Goal: Browse casually

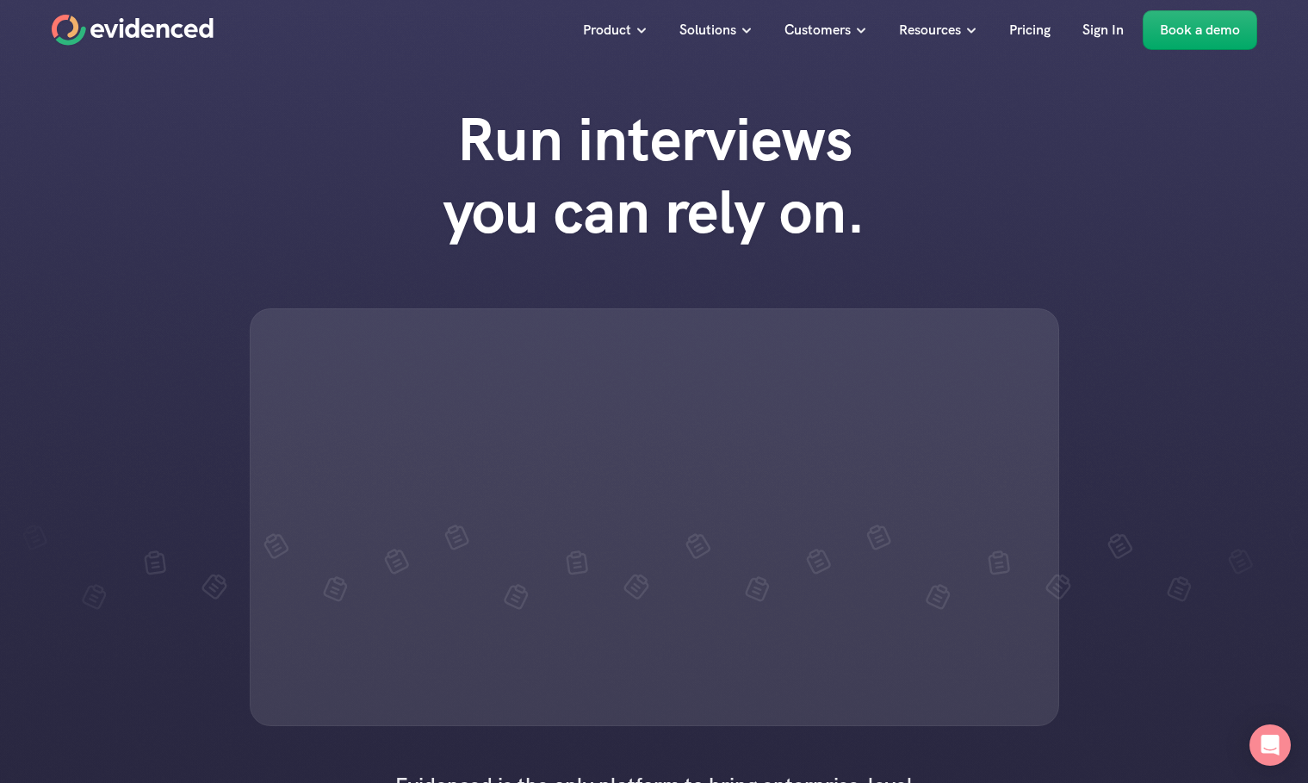
click at [541, 726] on div at bounding box center [654, 517] width 809 height 418
